Goal: Answer question/provide support: Answer question/provide support

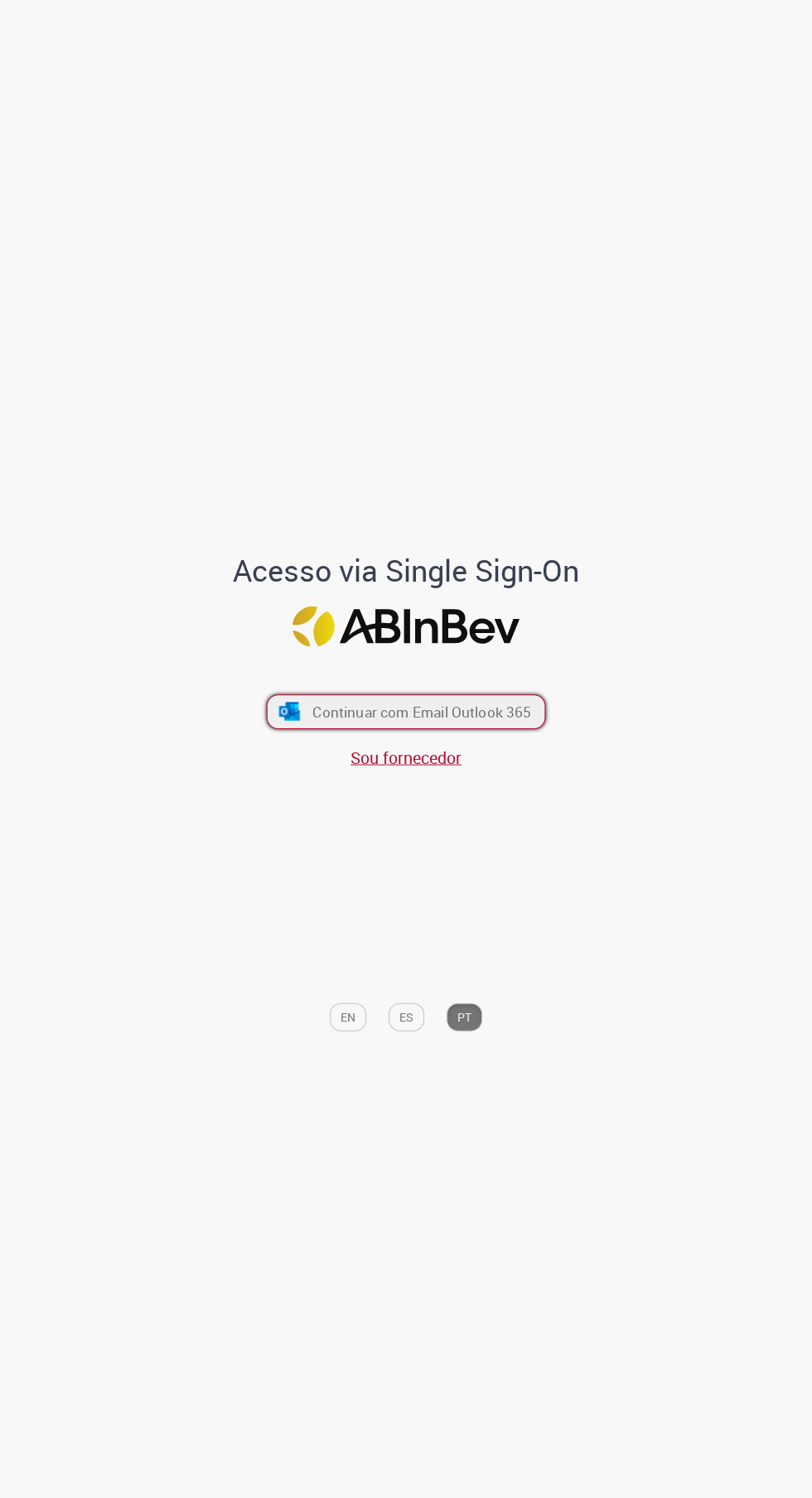
click at [508, 721] on span "Continuar com Email Outlook 365" at bounding box center [421, 710] width 219 height 19
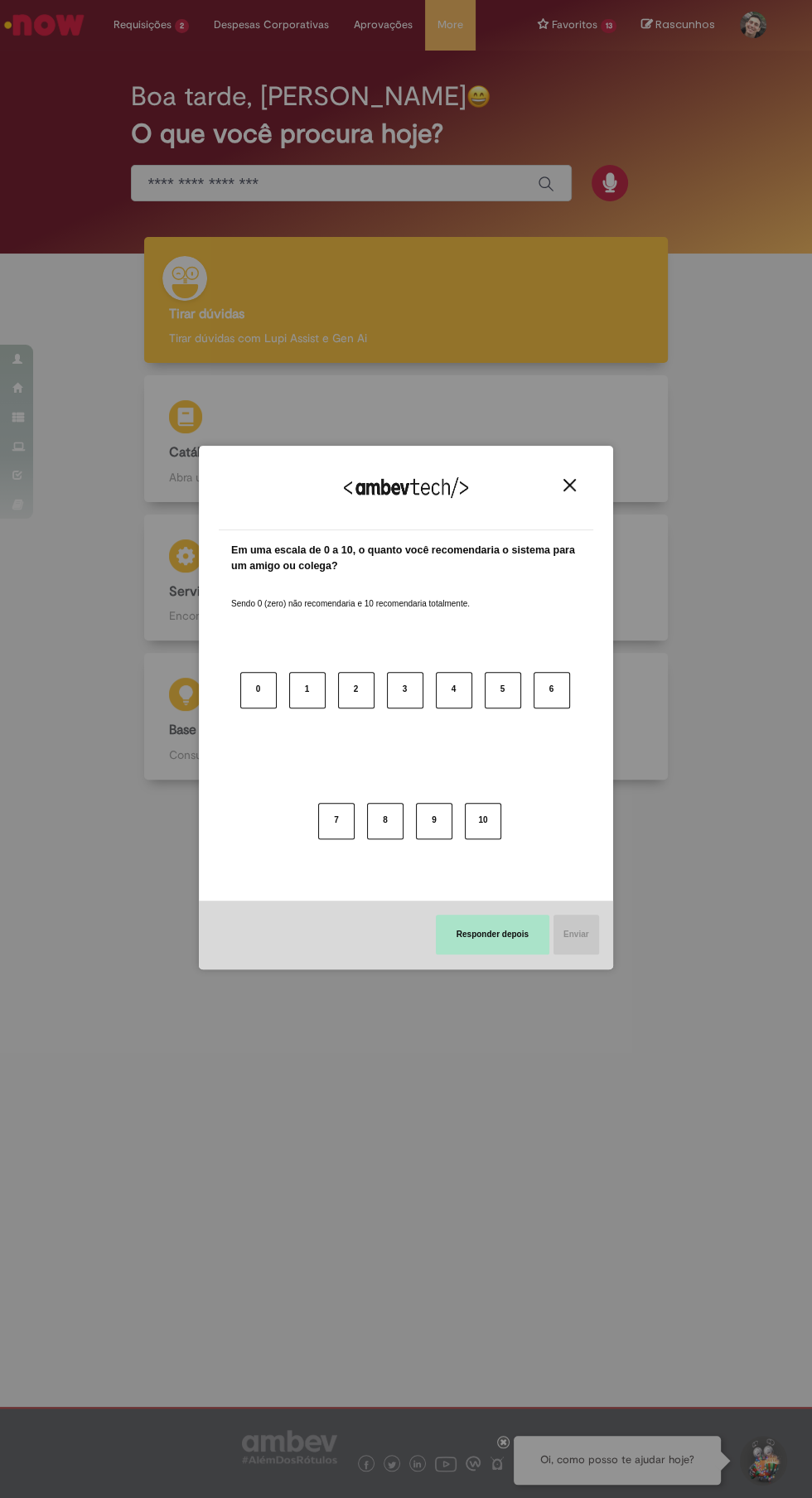
click at [496, 935] on button "Responder depois" at bounding box center [492, 935] width 114 height 40
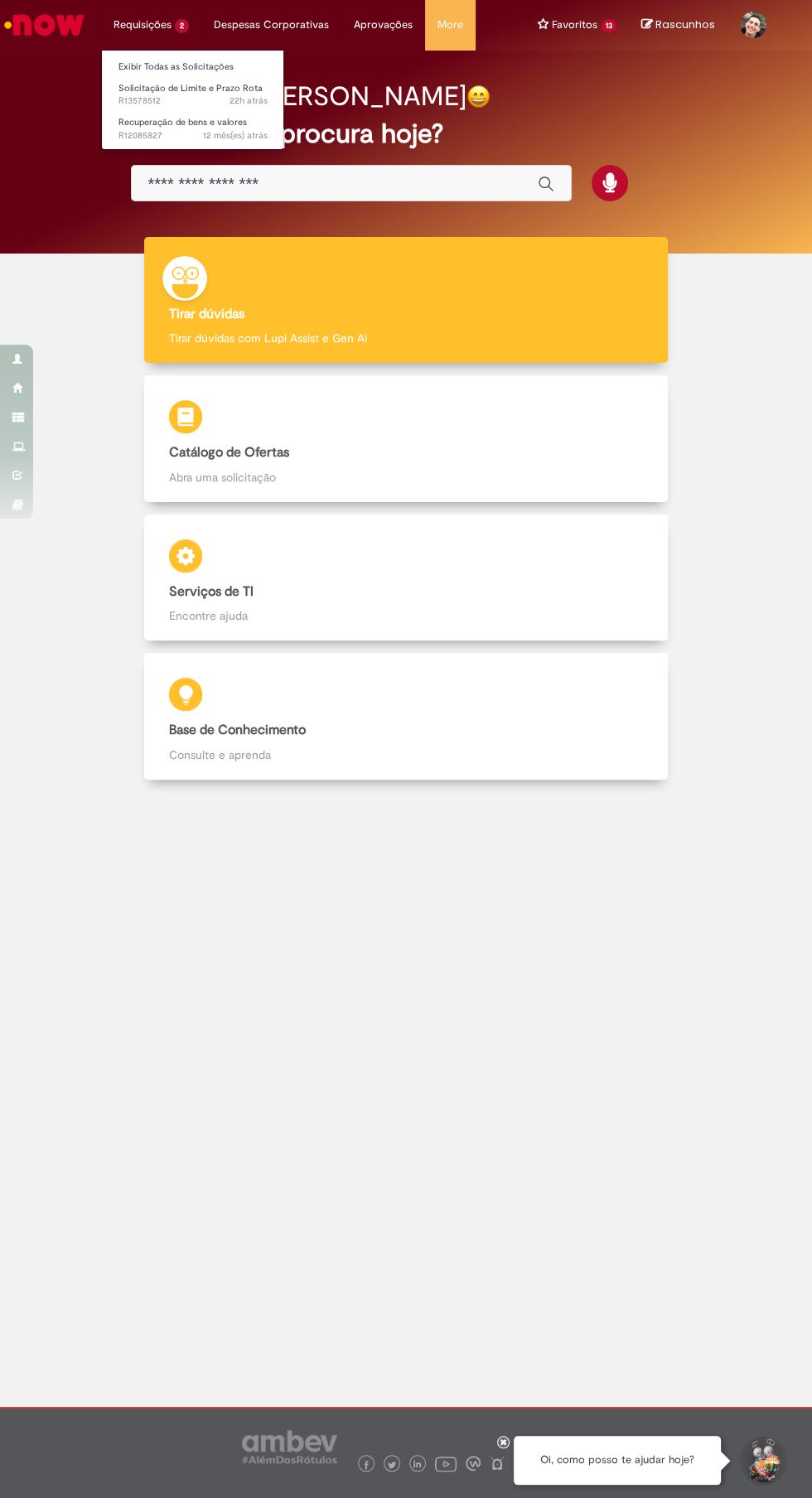
click at [153, 22] on li "Requisições 2 Exibir Todas as Solicitações Solicitação de Limite e Prazo Rota 2…" at bounding box center [151, 24] width 100 height 50
click at [248, 97] on span "22h atrás" at bounding box center [249, 101] width 38 height 13
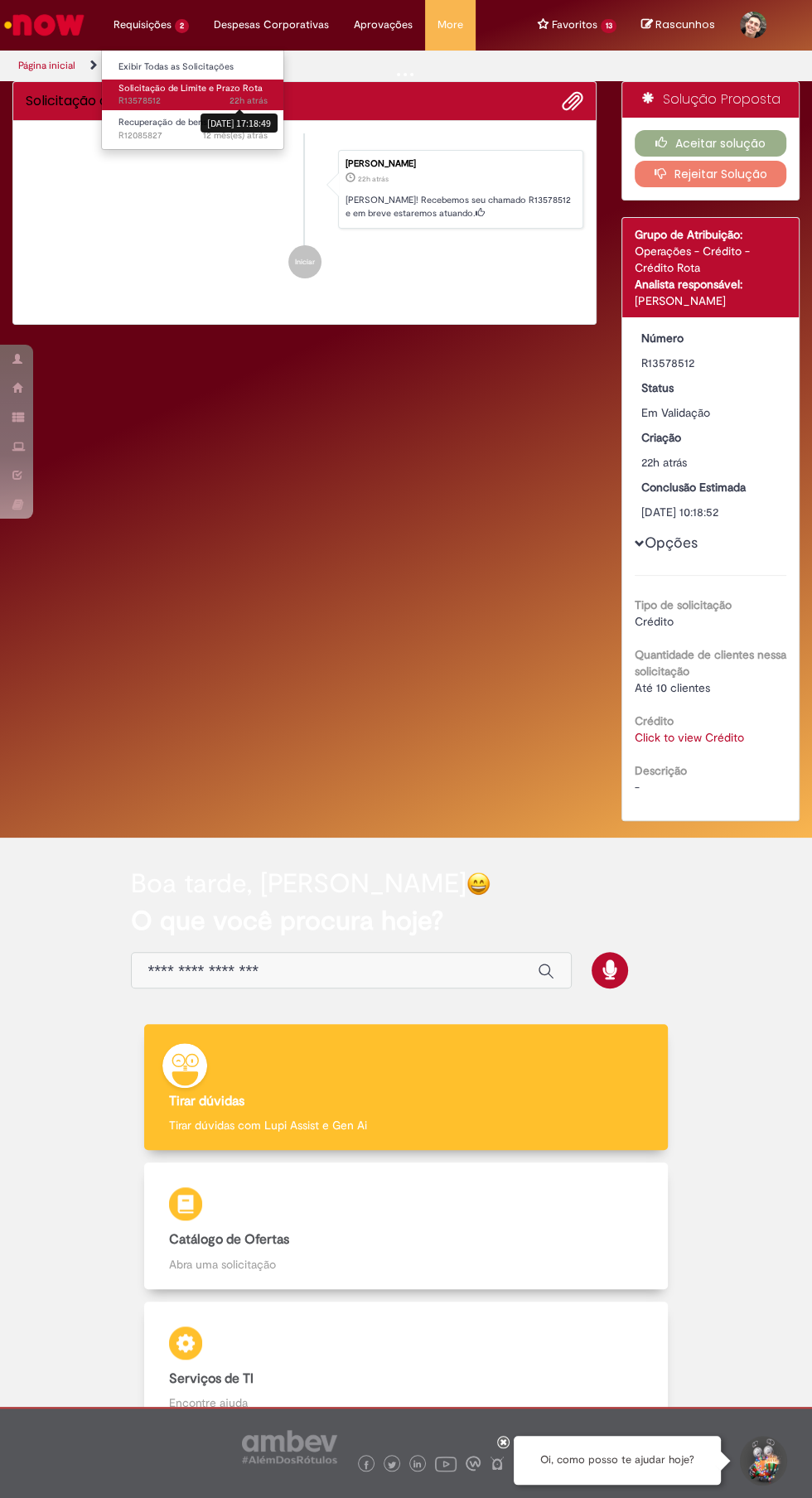
click at [161, 86] on span "Solicitação de Limite e Prazo Rota" at bounding box center [190, 88] width 144 height 13
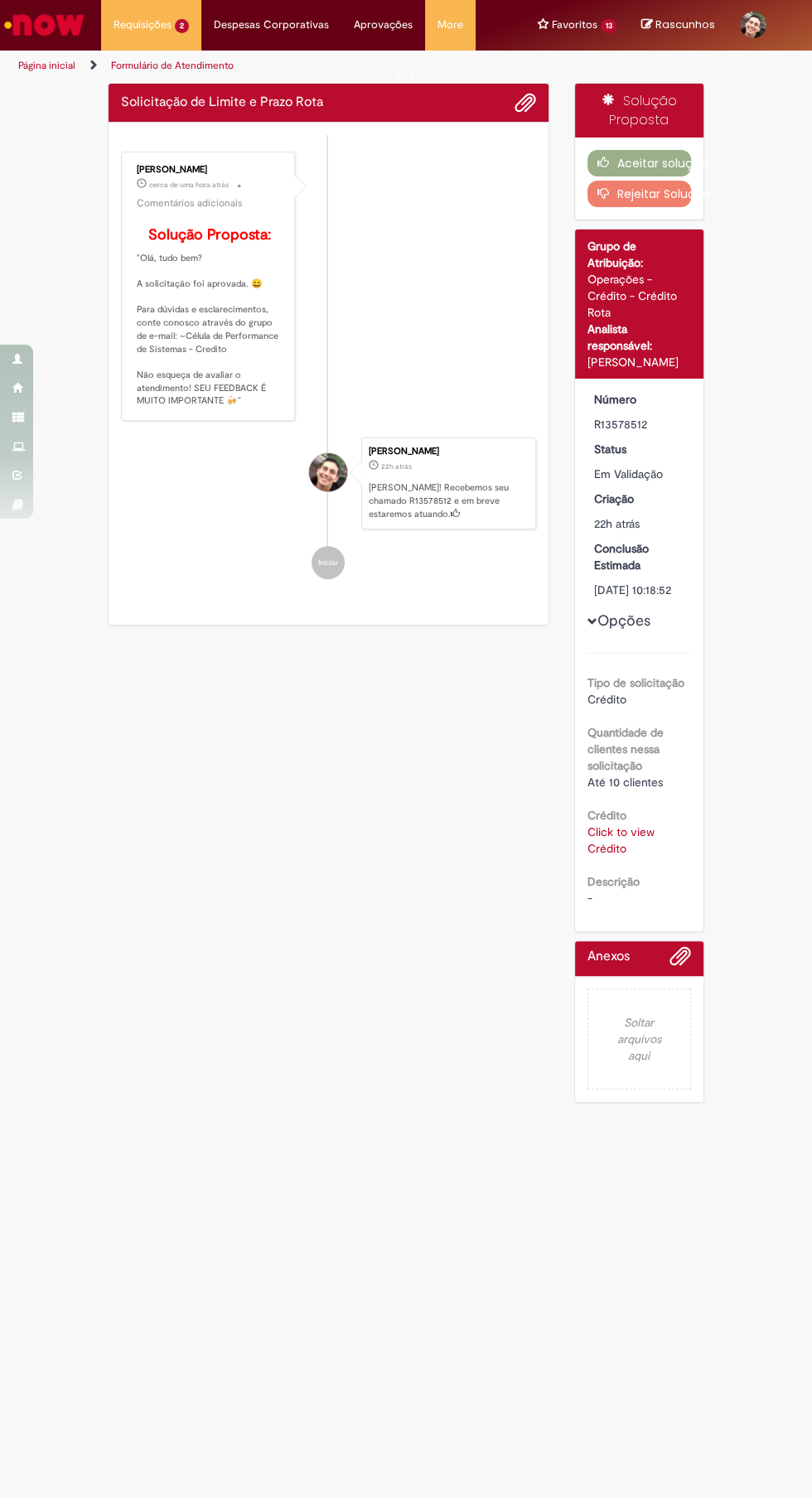
click at [404, 922] on div "Verificar Código de Barras Solicitação de Limite e Prazo Rota Enviar Valeria Ma…" at bounding box center [406, 597] width 621 height 1028
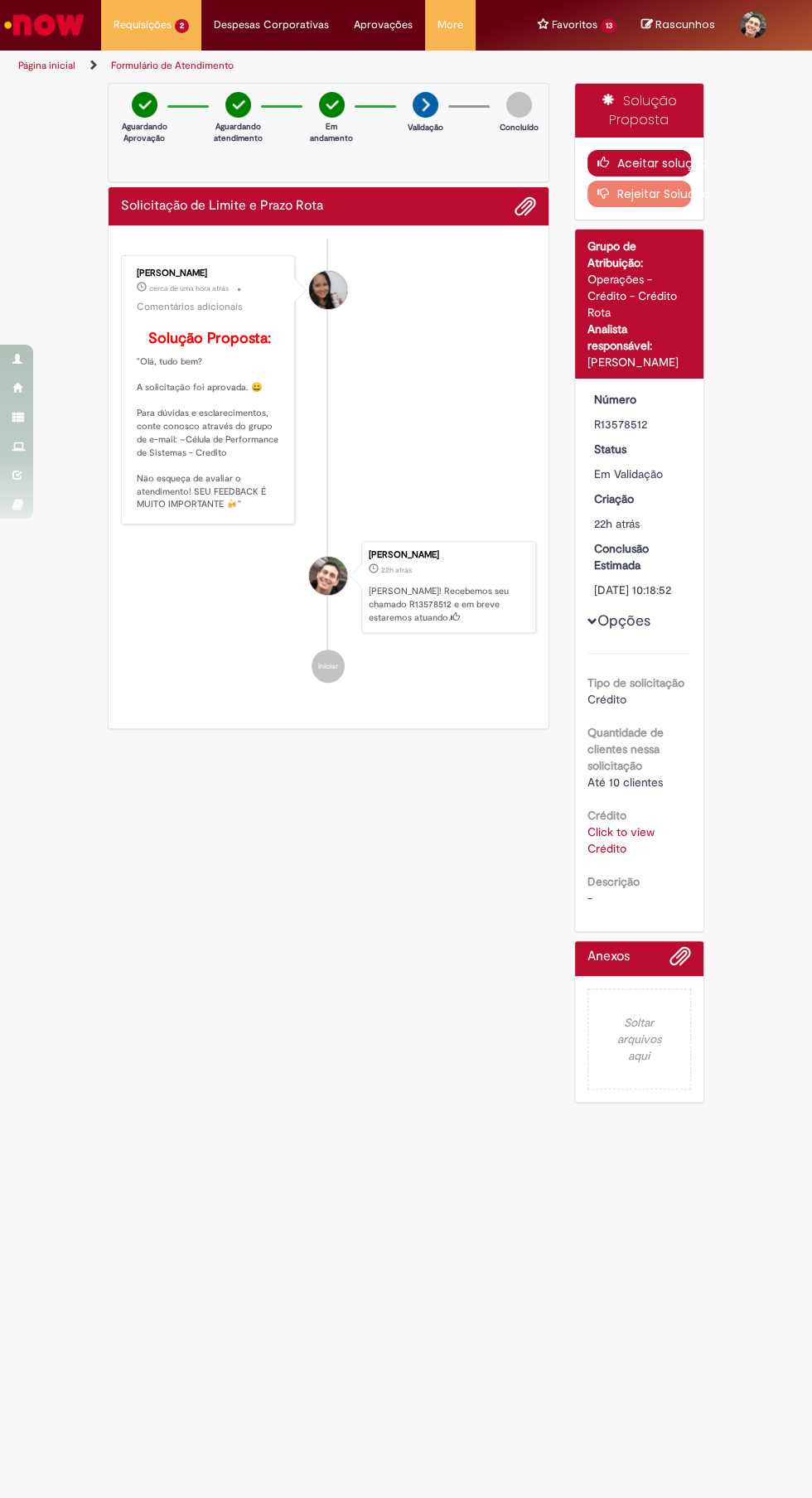
click at [647, 162] on button "Aceitar solução" at bounding box center [640, 162] width 105 height 26
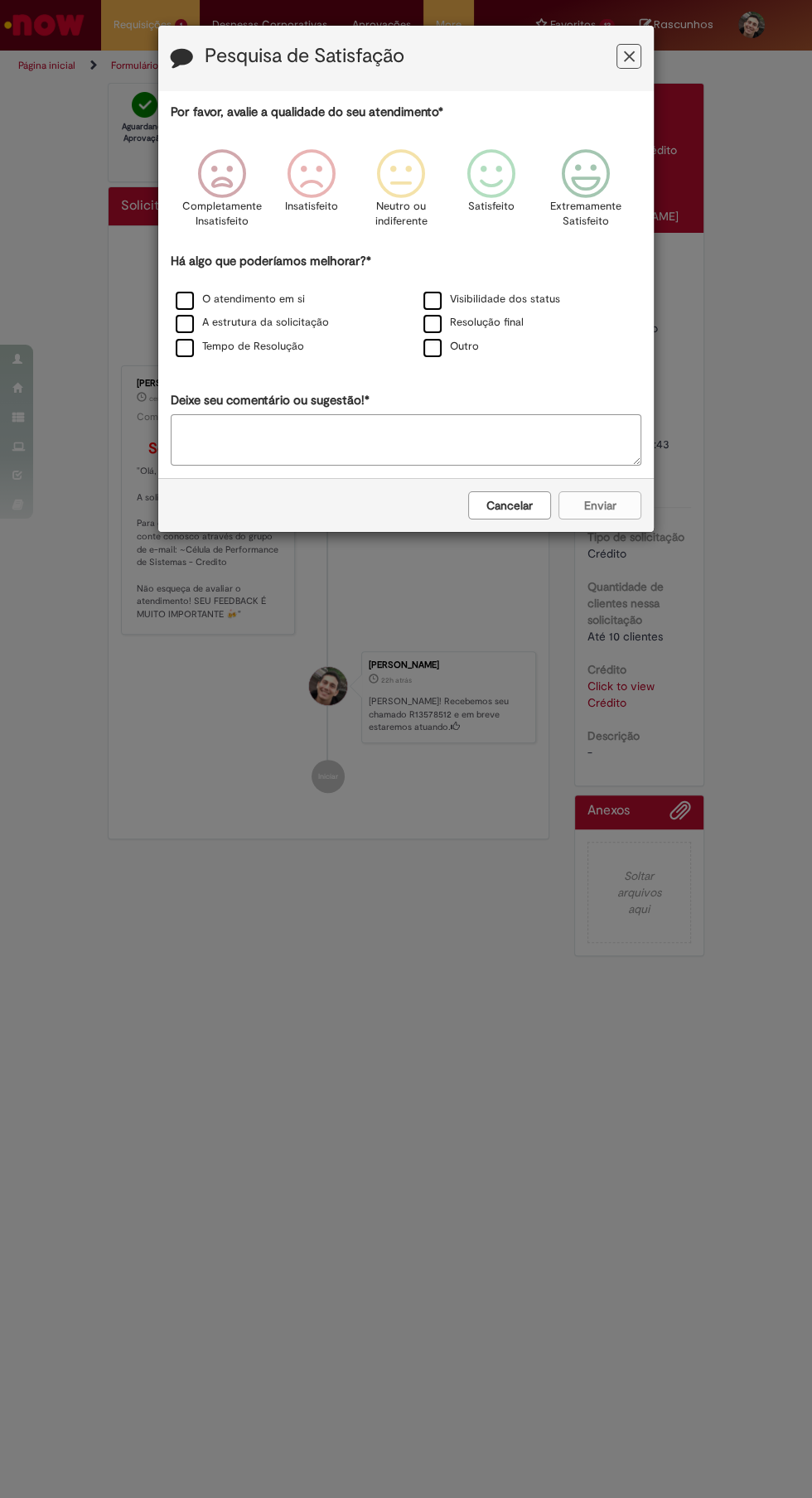
click at [598, 158] on icon "Feedback" at bounding box center [585, 173] width 62 height 50
click at [435, 301] on label "Visibilidade dos status" at bounding box center [492, 299] width 137 height 15
click at [435, 323] on label "Resolução final" at bounding box center [473, 322] width 100 height 15
click at [243, 298] on label "O atendimento em si" at bounding box center [240, 299] width 129 height 15
click at [274, 323] on label "A estrutura da solicitação" at bounding box center [252, 322] width 153 height 15
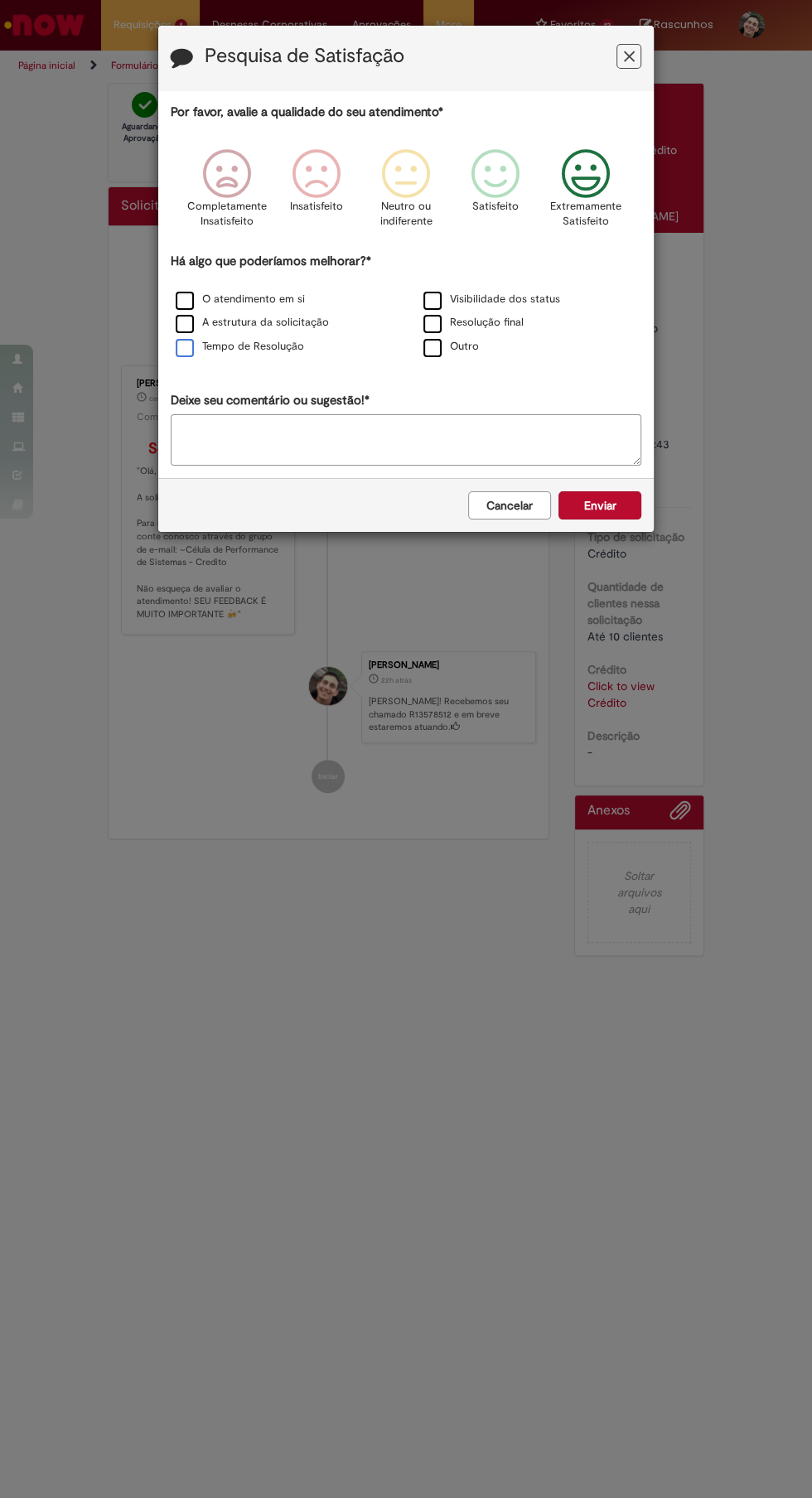
click at [271, 349] on label "Tempo de Resolução" at bounding box center [240, 346] width 128 height 15
click at [619, 507] on button "Enviar" at bounding box center [599, 505] width 83 height 28
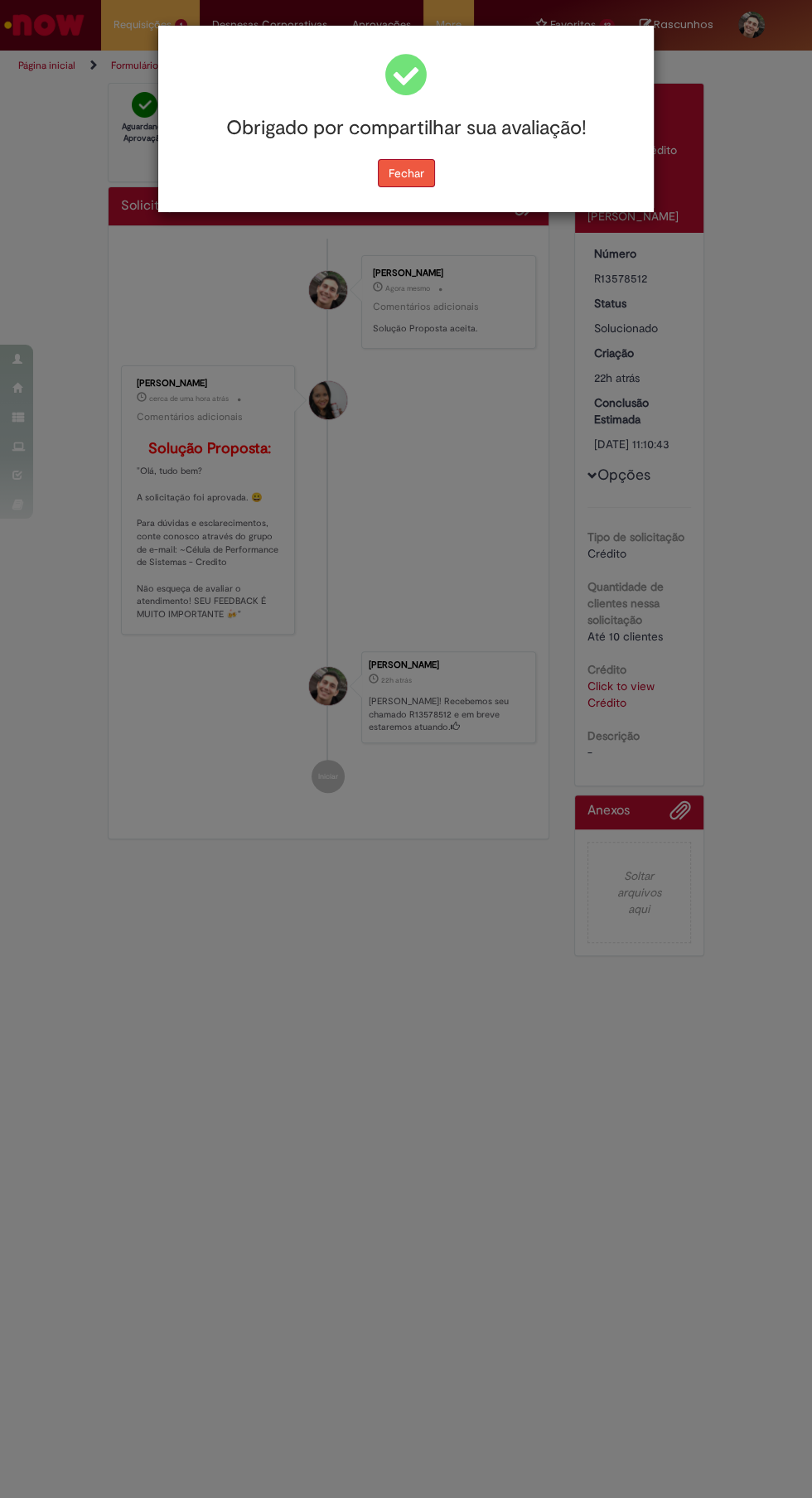
click at [418, 178] on button "Fechar" at bounding box center [406, 172] width 57 height 28
